Goal: Transaction & Acquisition: Download file/media

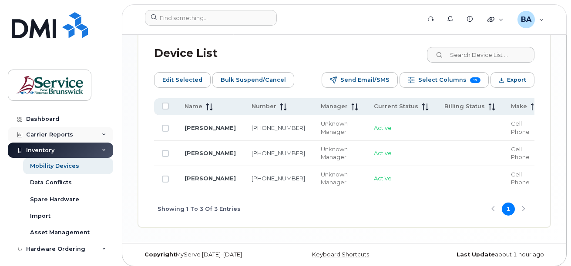
click at [98, 133] on div "Carrier Reports" at bounding box center [60, 135] width 105 height 16
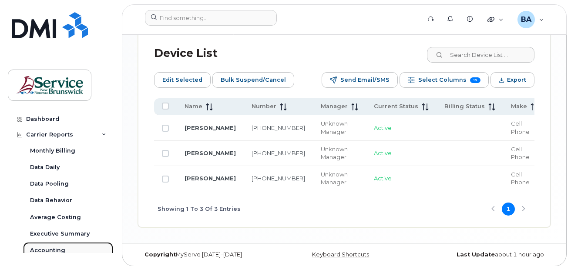
click at [45, 252] on div "Accounting" at bounding box center [47, 251] width 35 height 8
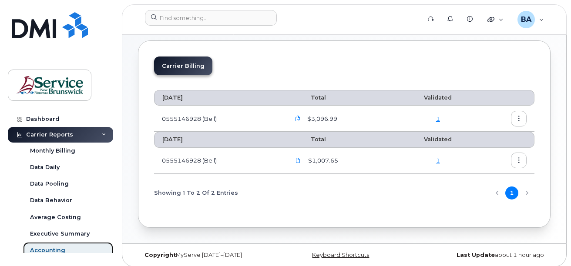
scroll to position [62, 0]
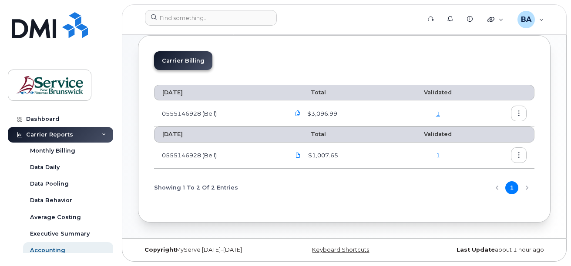
click at [301, 113] on icon "button" at bounding box center [298, 114] width 6 height 6
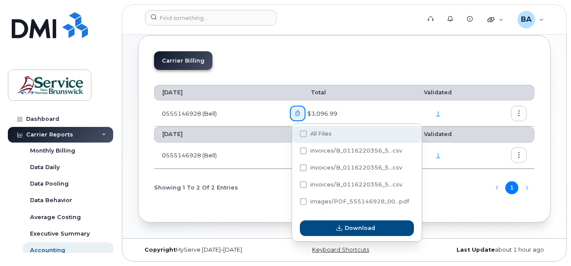
click at [303, 132] on span at bounding box center [303, 133] width 7 height 7
click at [294, 132] on input "All Files" at bounding box center [291, 134] width 4 height 4
checkbox input "true"
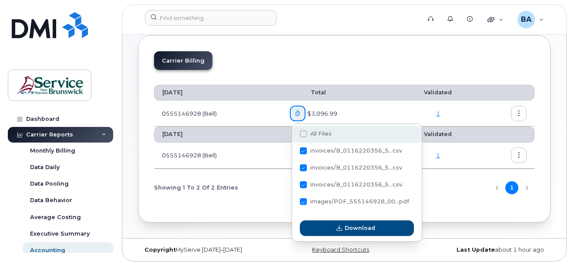
checkbox input "true"
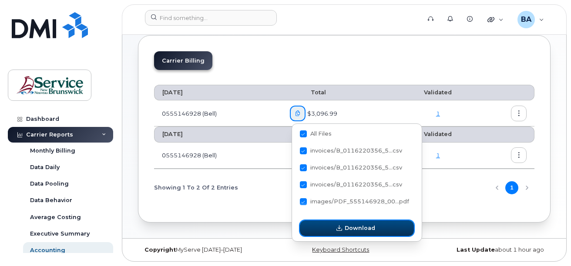
click at [325, 227] on button "Download" at bounding box center [357, 229] width 114 height 16
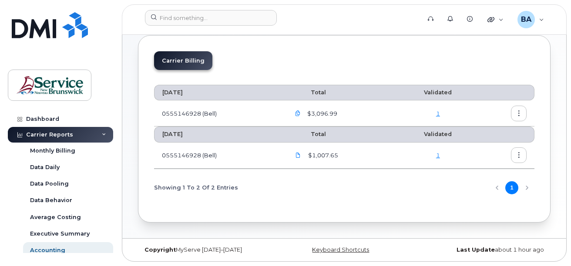
click at [314, 156] on span "$1,007.65" at bounding box center [322, 155] width 32 height 8
click at [518, 153] on icon "button" at bounding box center [519, 156] width 6 height 6
click at [521, 111] on button "button" at bounding box center [519, 114] width 16 height 16
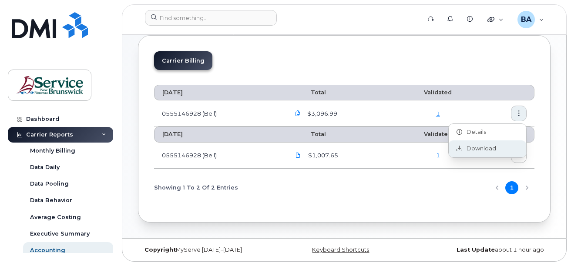
click at [474, 150] on span "Download" at bounding box center [479, 149] width 34 height 8
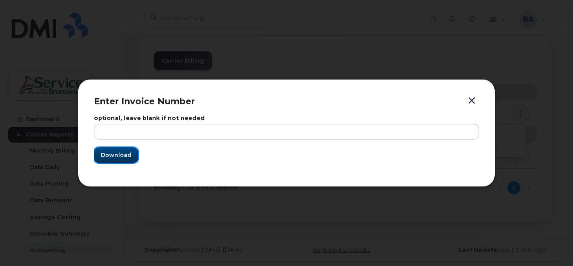
click at [115, 156] on span "Download" at bounding box center [116, 155] width 30 height 8
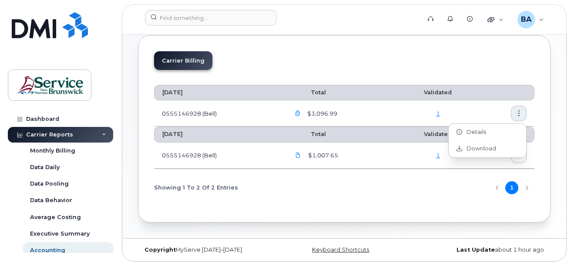
click at [320, 58] on div "Carrier Billing" at bounding box center [344, 64] width 380 height 26
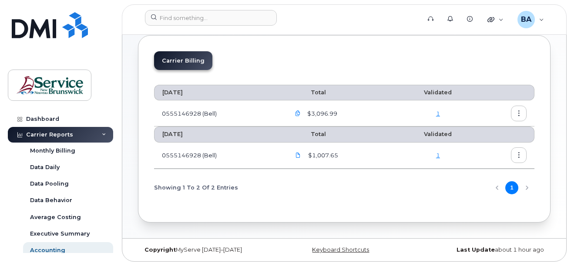
click at [298, 114] on icon "button" at bounding box center [298, 114] width 6 height 6
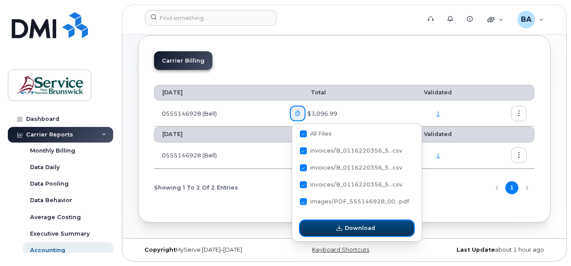
click at [336, 222] on button "Download" at bounding box center [357, 229] width 114 height 16
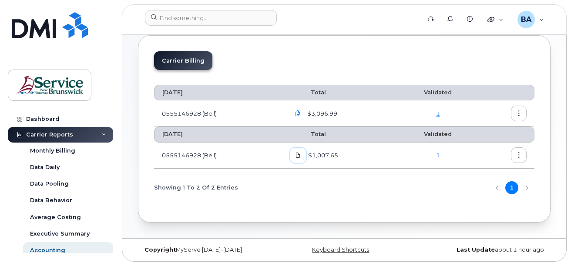
click at [300, 154] on icon at bounding box center [297, 155] width 5 height 5
click at [414, 198] on div "Showing 1 To 2 Of 2 Entries 1" at bounding box center [344, 188] width 380 height 22
